Goal: Task Accomplishment & Management: Complete application form

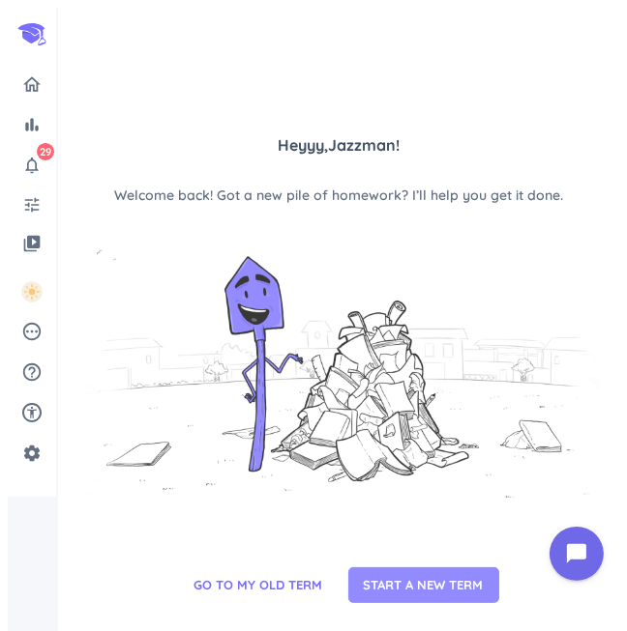
click at [374, 593] on button "START A NEW TERM" at bounding box center [423, 586] width 151 height 37
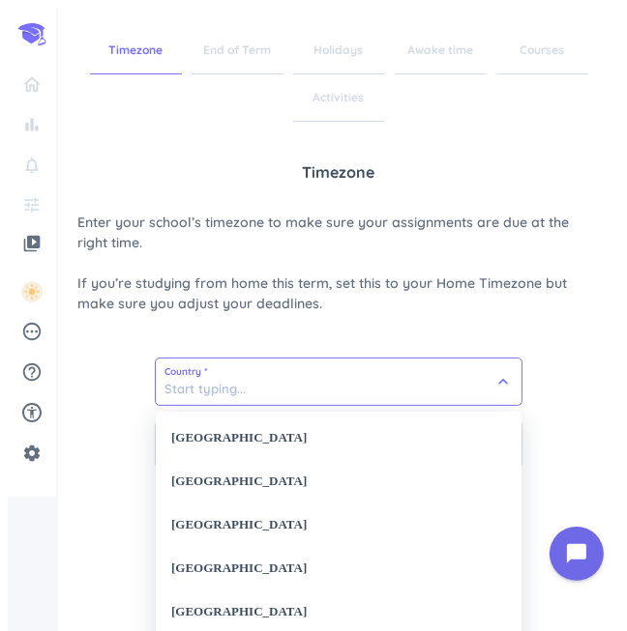
click at [255, 387] on input at bounding box center [338, 382] width 365 height 46
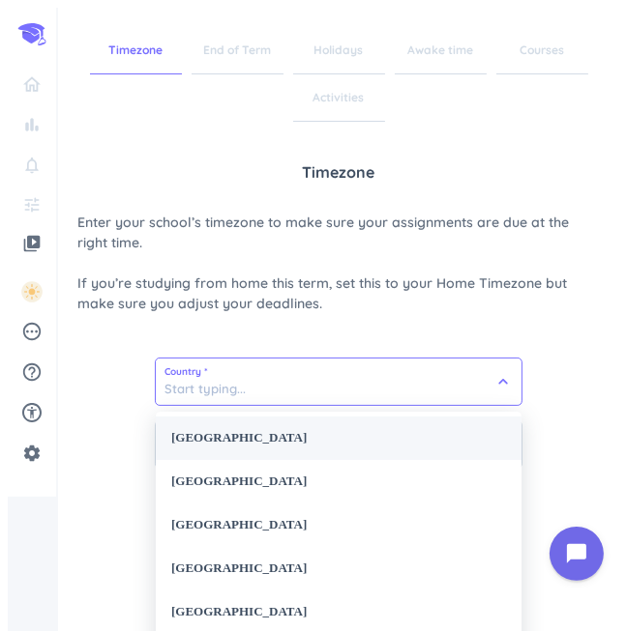
click at [241, 437] on div "[GEOGRAPHIC_DATA]" at bounding box center [338, 439] width 365 height 44
type input "[GEOGRAPHIC_DATA]"
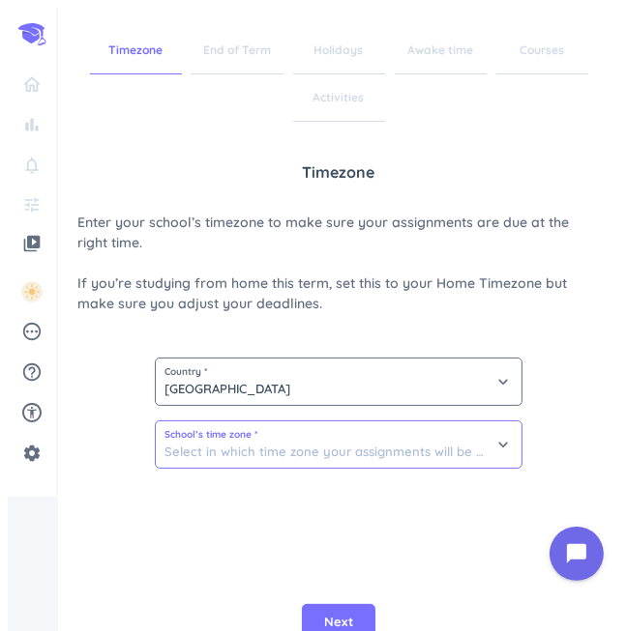
click at [241, 437] on input at bounding box center [338, 445] width 365 height 46
